Goal: Check status: Check status

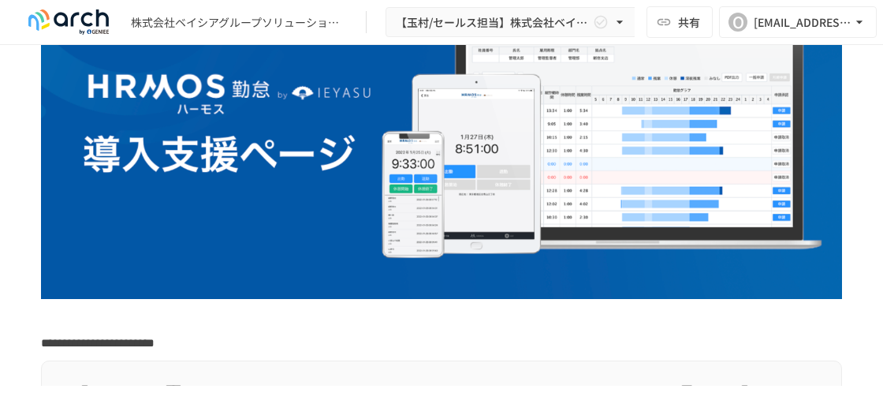
scroll to position [316, 0]
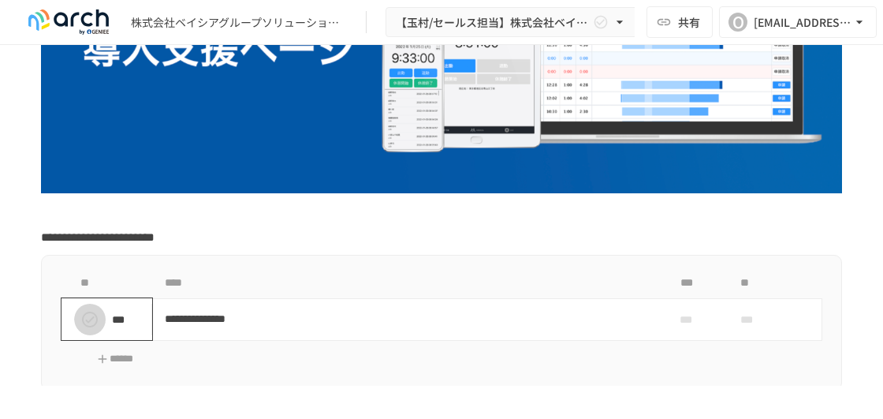
click at [92, 315] on icon "status" at bounding box center [89, 319] width 19 height 19
click at [91, 316] on icon "status" at bounding box center [90, 320] width 16 height 16
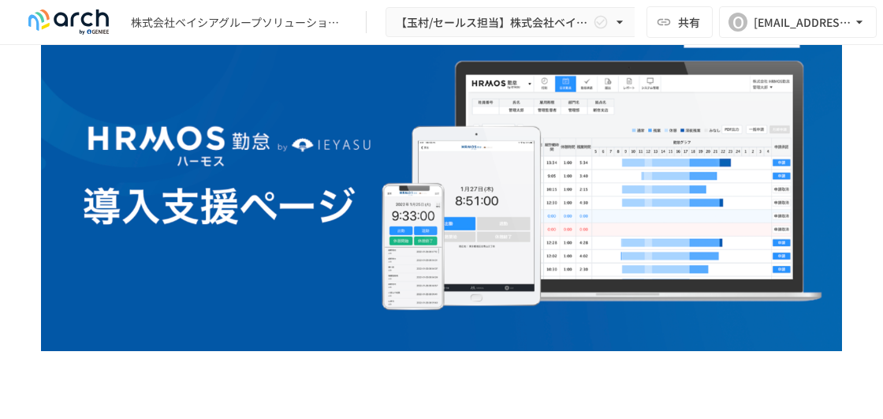
scroll to position [0, 0]
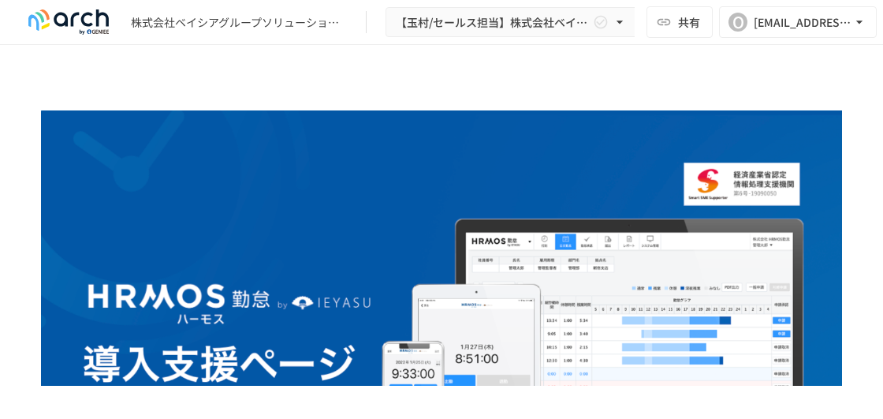
drag, startPoint x: 499, startPoint y: 1, endPoint x: 129, endPoint y: 80, distance: 377.7
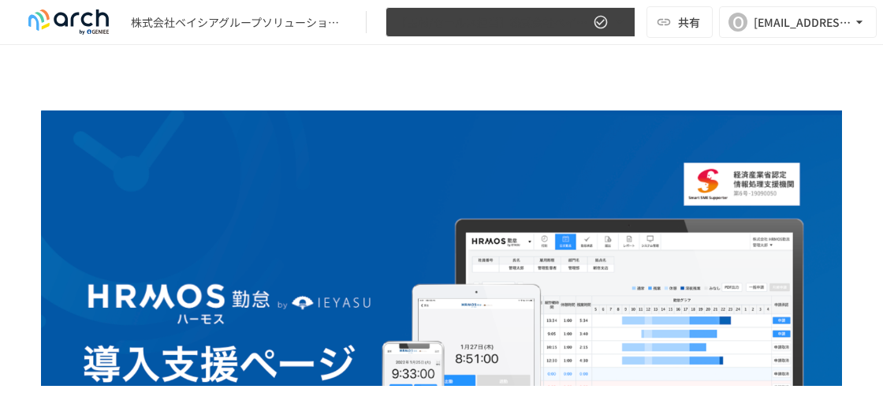
click at [621, 23] on icon "button" at bounding box center [620, 22] width 6 height 3
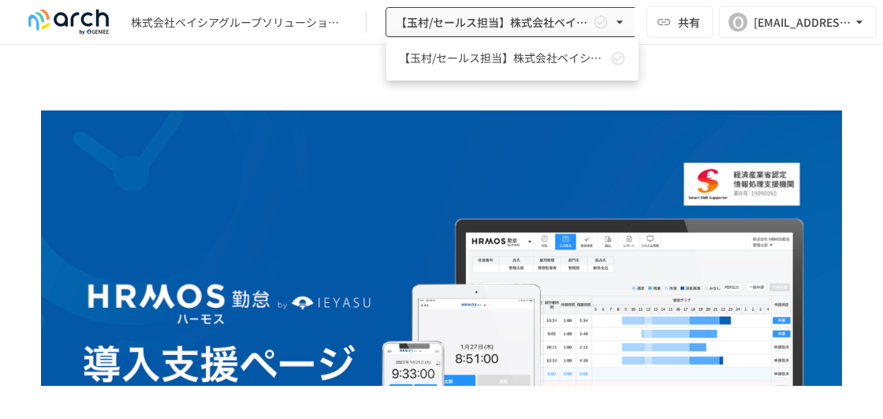
click at [674, 69] on div at bounding box center [441, 209] width 883 height 419
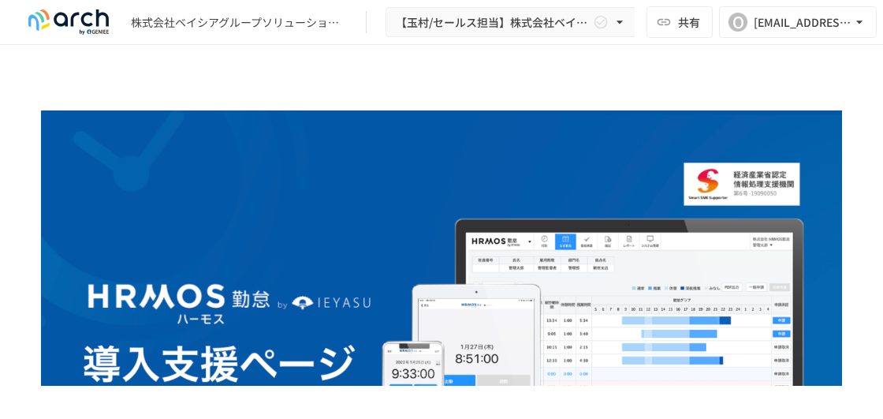
drag, startPoint x: 776, startPoint y: 2, endPoint x: 549, endPoint y: 59, distance: 234.2
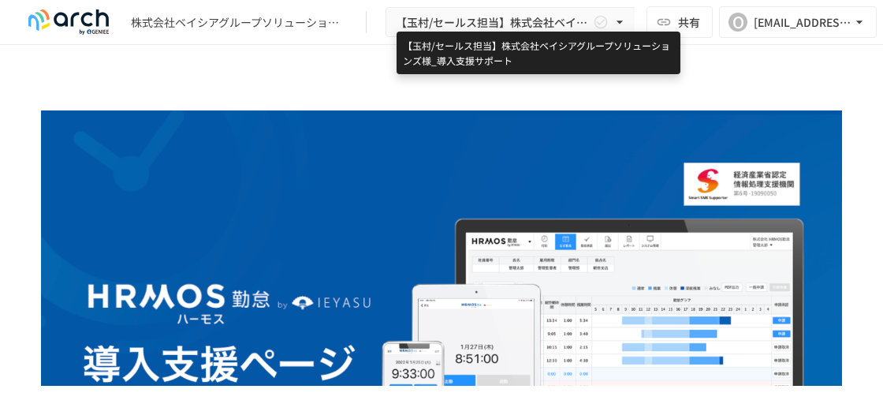
drag, startPoint x: 450, startPoint y: 24, endPoint x: 328, endPoint y: 82, distance: 135.1
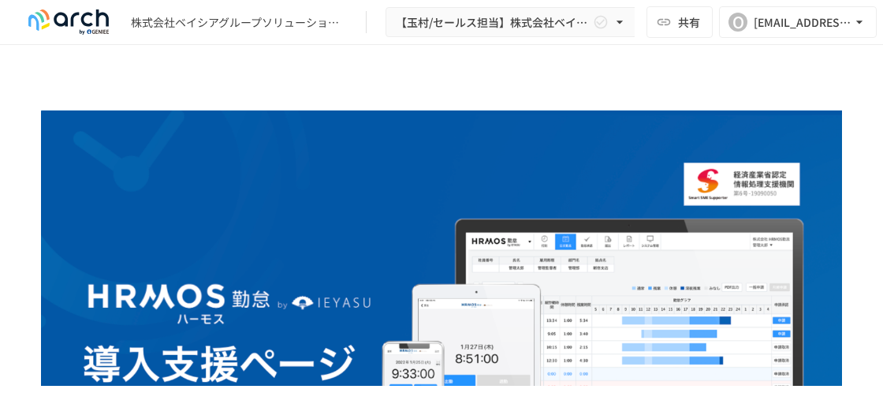
drag, startPoint x: 278, startPoint y: 0, endPoint x: 436, endPoint y: 80, distance: 177.4
drag, startPoint x: 636, startPoint y: 1, endPoint x: 669, endPoint y: 65, distance: 72.7
drag, startPoint x: 435, startPoint y: 0, endPoint x: 481, endPoint y: 81, distance: 93.2
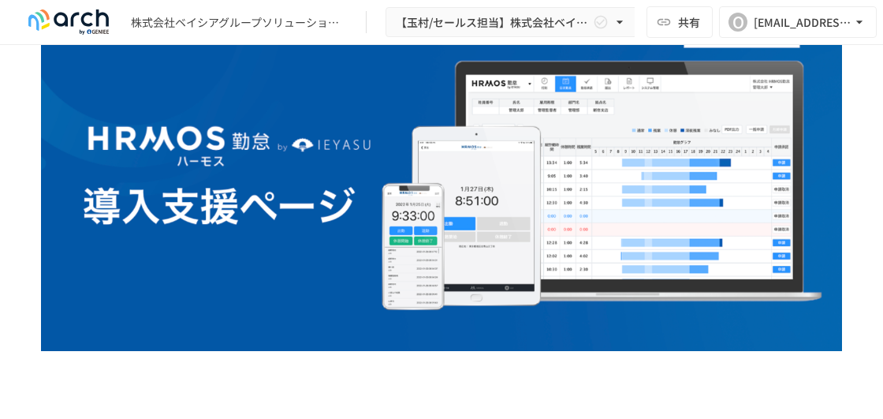
scroll to position [105, 0]
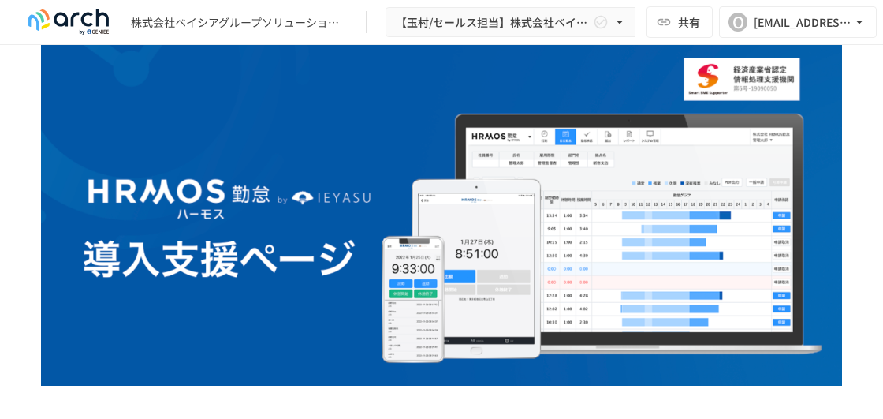
click at [58, 19] on img at bounding box center [68, 21] width 99 height 25
